Goal: Navigation & Orientation: Find specific page/section

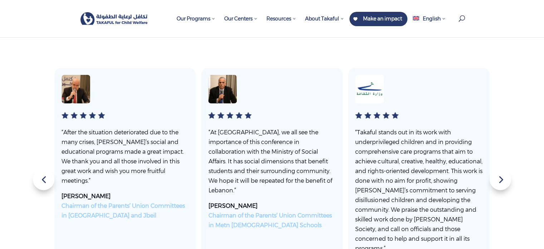
scroll to position [2274, 0]
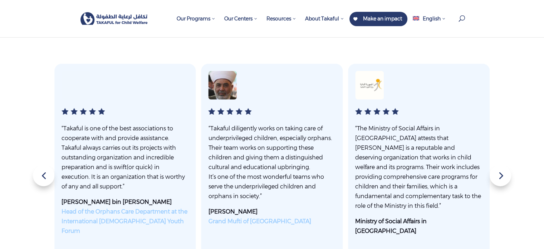
click at [500, 173] on div "Next slide" at bounding box center [500, 174] width 21 height 21
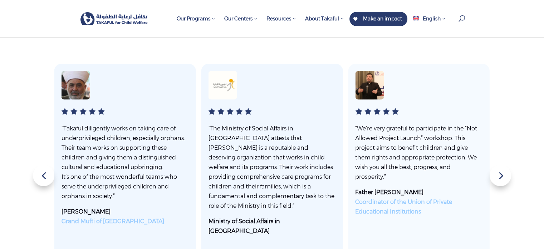
click at [500, 173] on div "Next slide" at bounding box center [500, 174] width 21 height 21
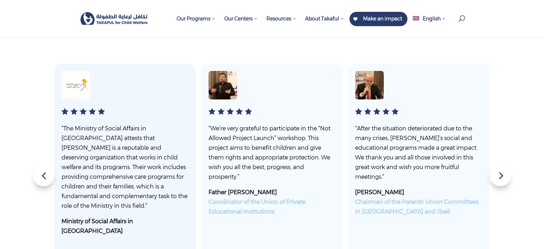
click at [500, 173] on div "Next slide" at bounding box center [500, 174] width 21 height 21
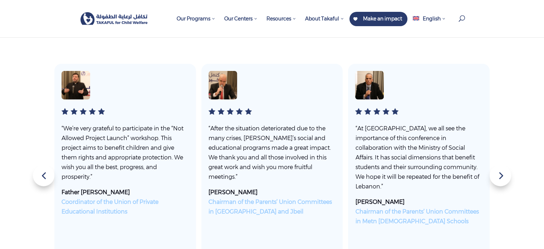
click at [500, 173] on div "Next slide" at bounding box center [500, 174] width 21 height 21
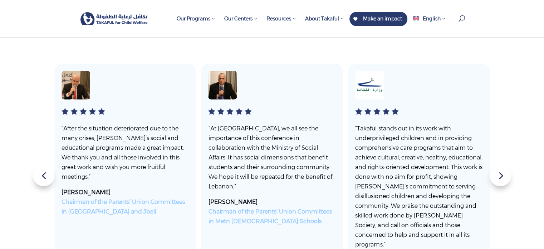
click at [500, 173] on div "Next slide" at bounding box center [500, 174] width 21 height 21
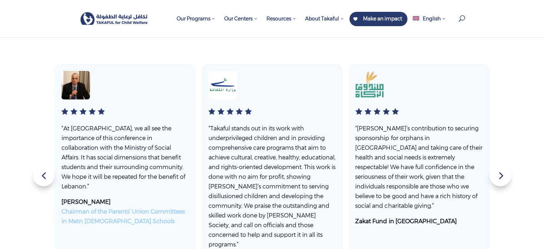
click at [500, 173] on div "Next slide" at bounding box center [500, 174] width 21 height 21
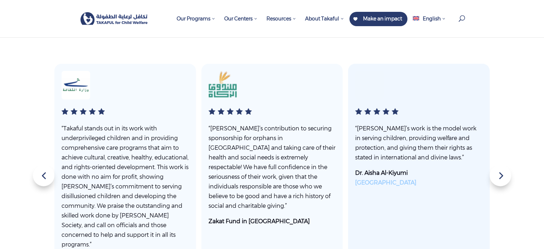
click at [500, 173] on div "Next slide" at bounding box center [500, 174] width 21 height 21
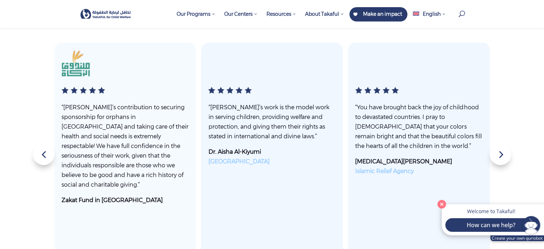
scroll to position [2308, 0]
